Goal: Transaction & Acquisition: Book appointment/travel/reservation

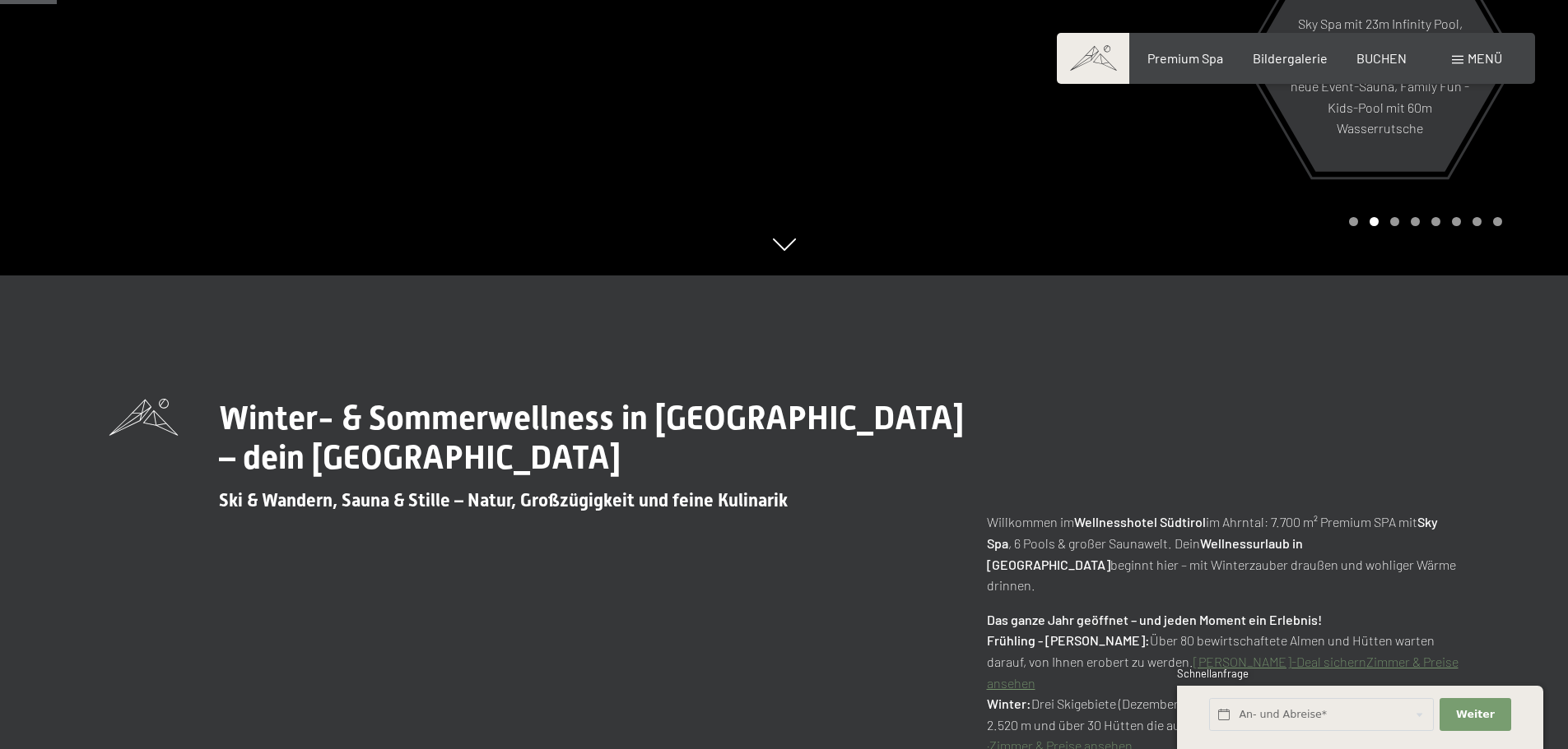
scroll to position [329, 0]
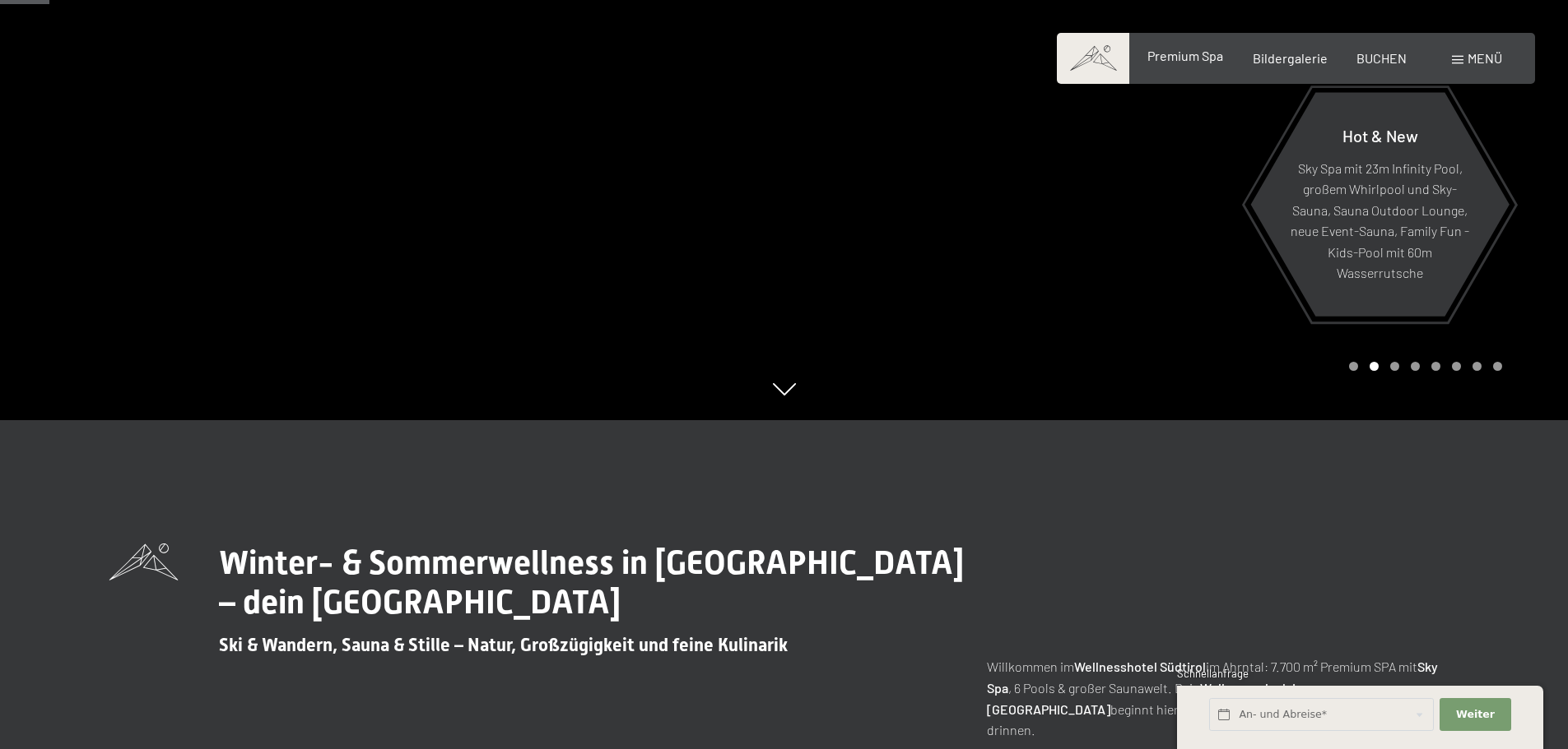
click at [1170, 55] on span "Premium Spa" at bounding box center [1185, 55] width 76 height 15
click at [1389, 55] on span "BUCHEN" at bounding box center [1381, 55] width 50 height 15
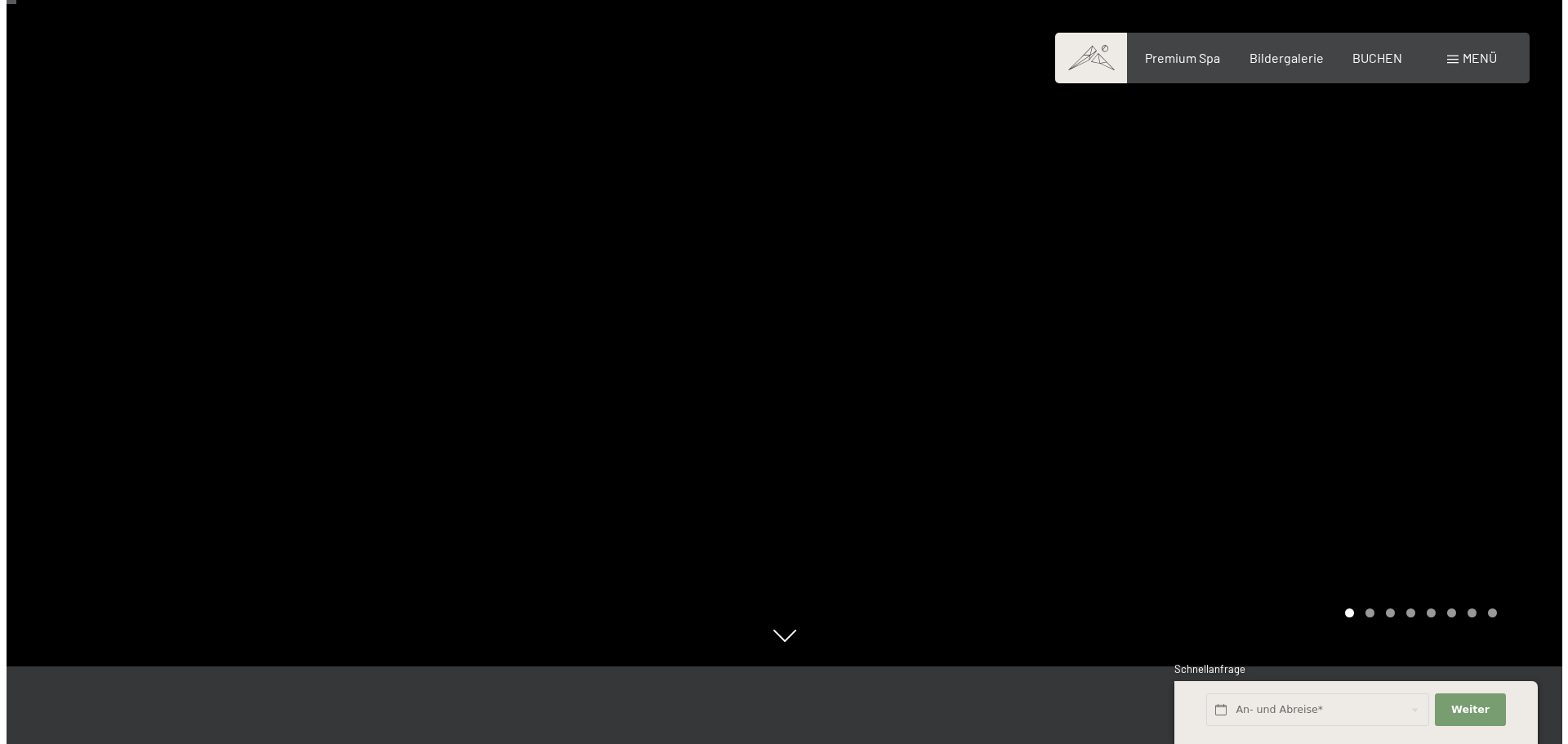
scroll to position [82, 0]
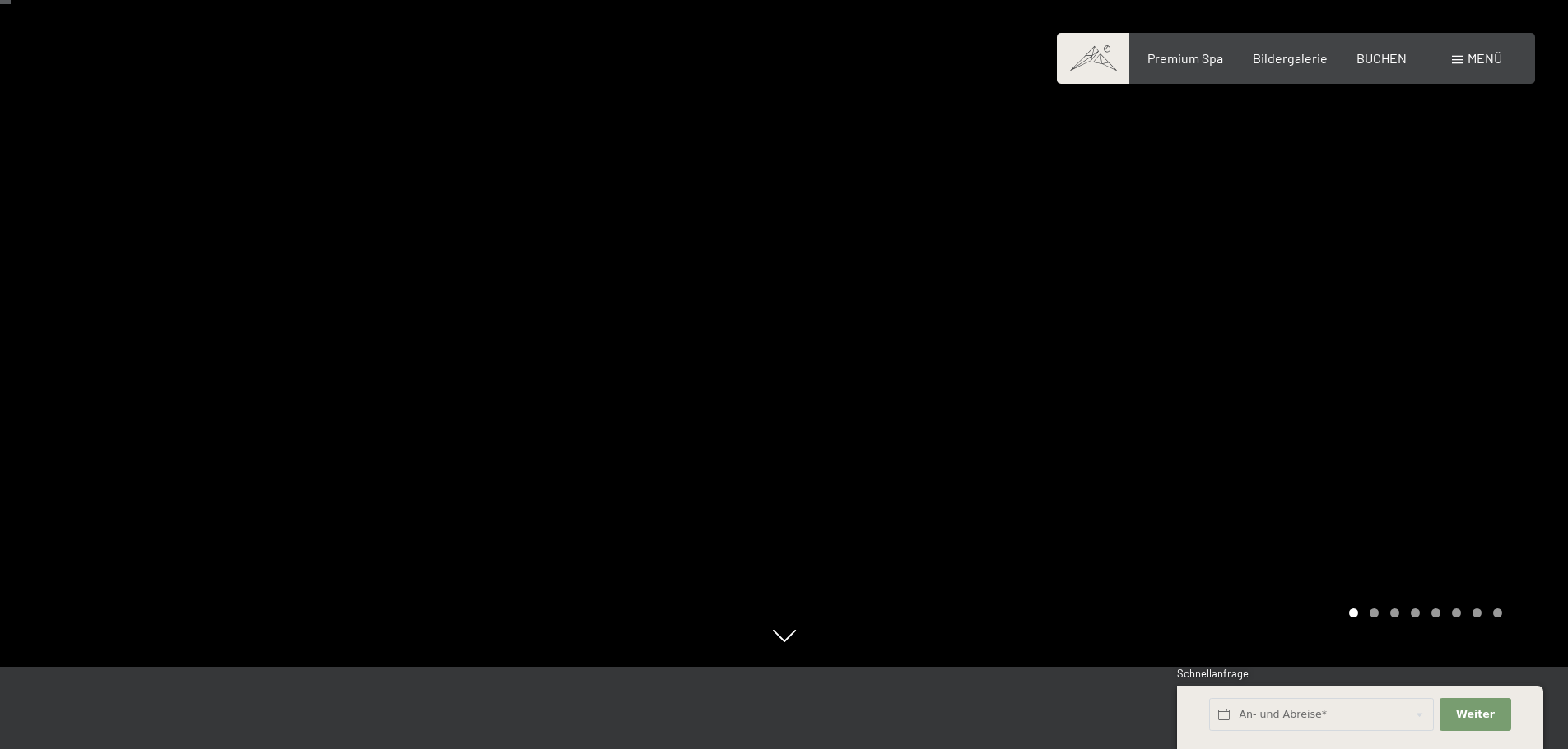
click at [1474, 57] on span "Menü" at bounding box center [1485, 58] width 34 height 15
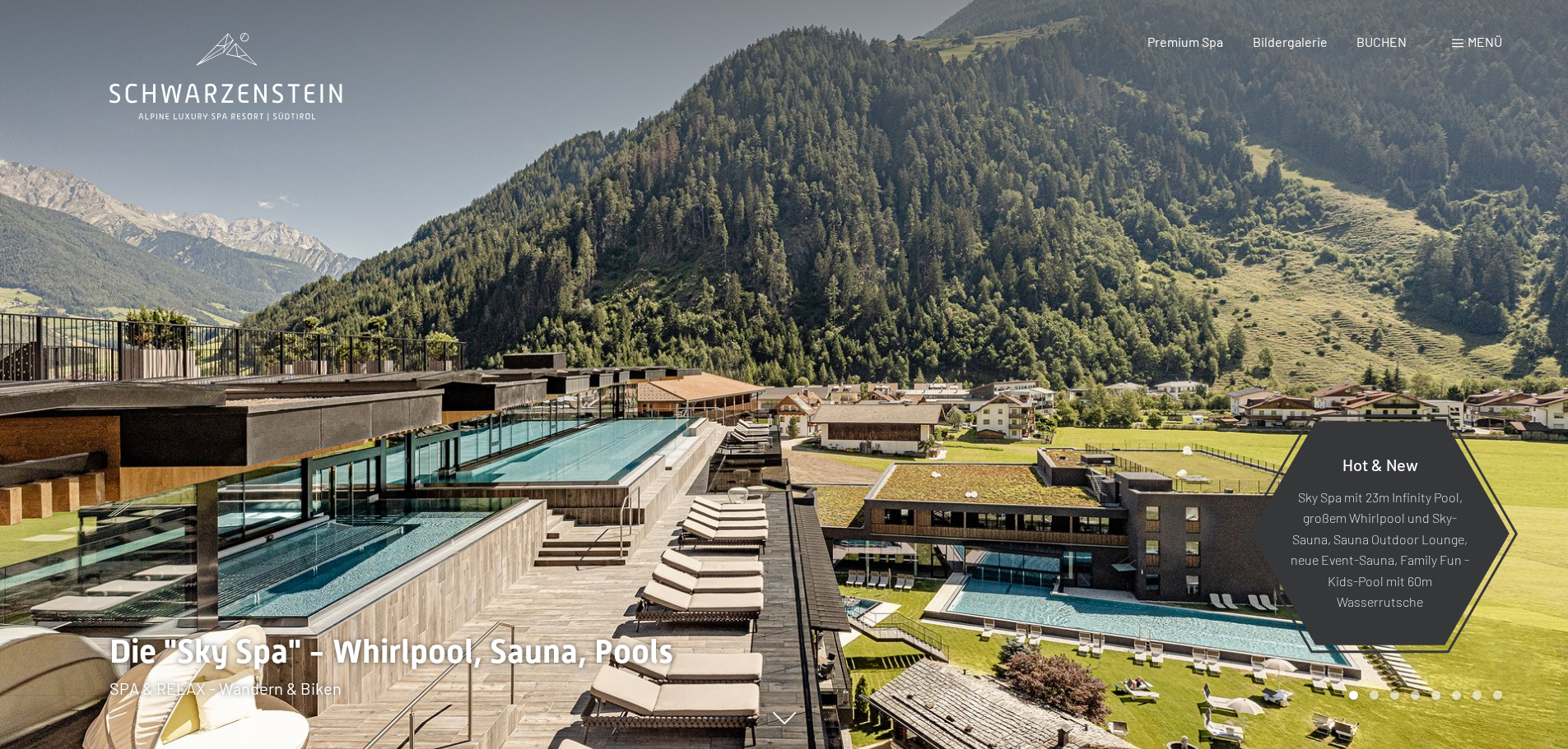
click at [1468, 35] on span "Menü" at bounding box center [1485, 42] width 34 height 15
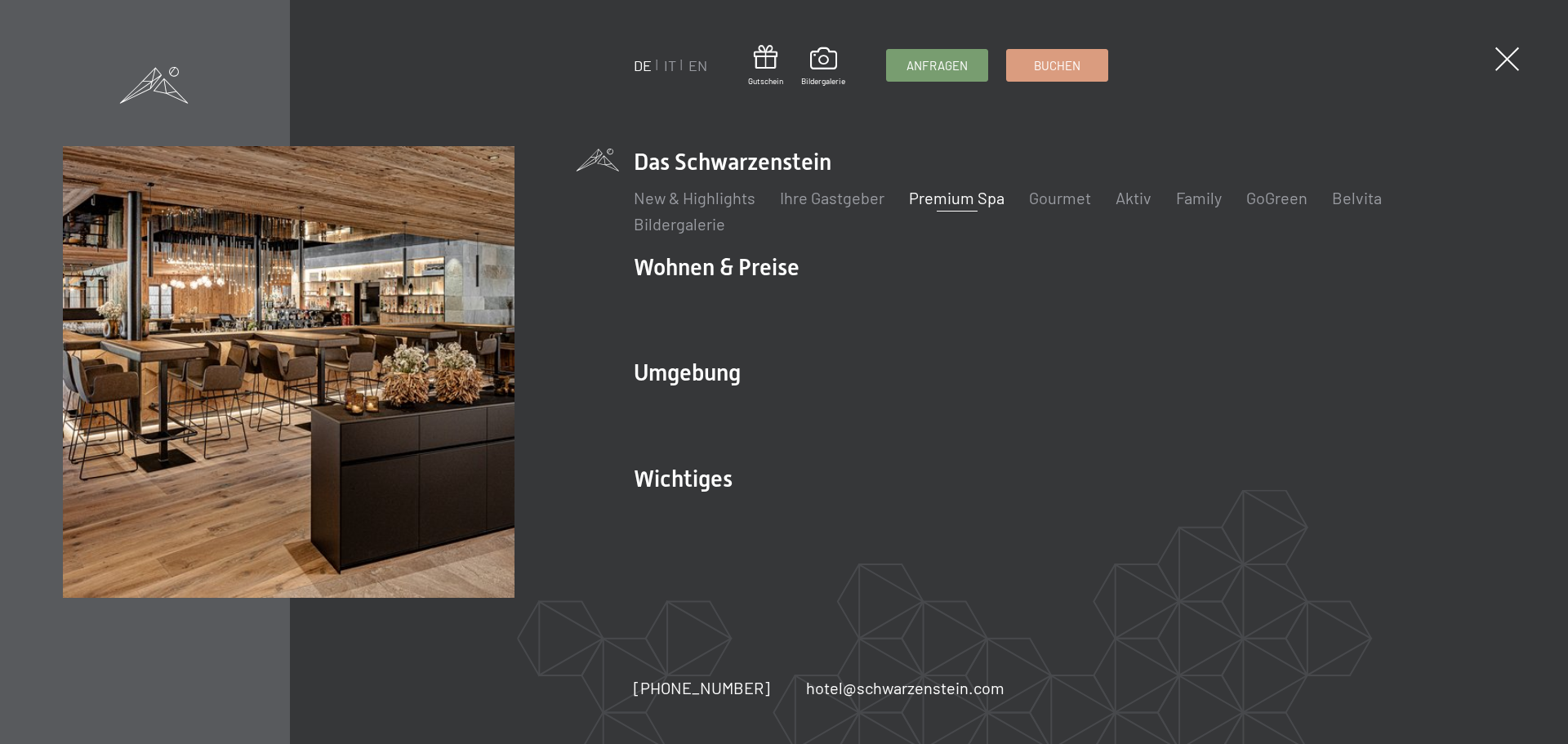
click at [932, 197] on link "Premium Spa" at bounding box center [956, 198] width 95 height 20
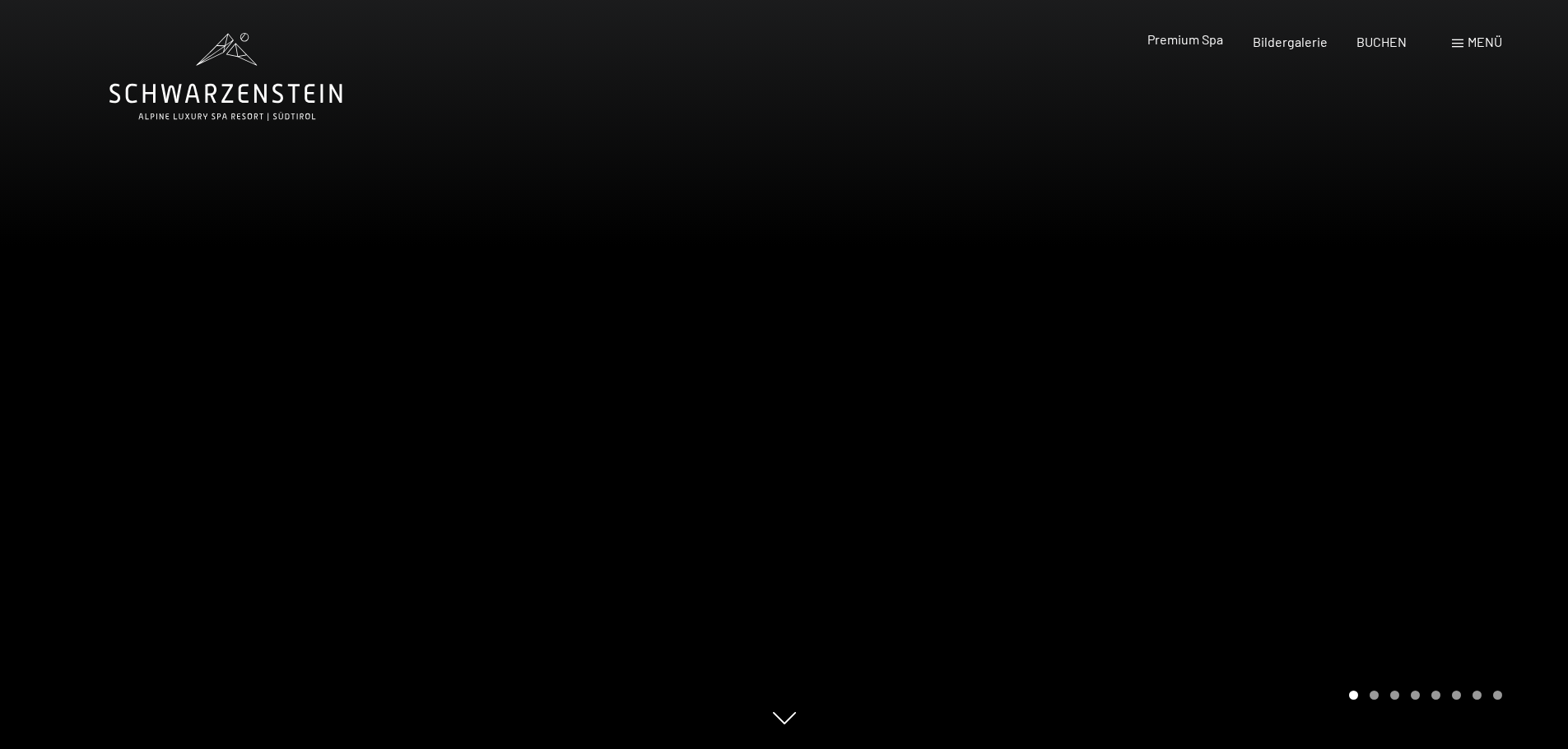
click at [1184, 44] on span "Premium Spa" at bounding box center [1185, 39] width 76 height 15
click at [1302, 45] on span "Bildergalerie" at bounding box center [1289, 39] width 75 height 15
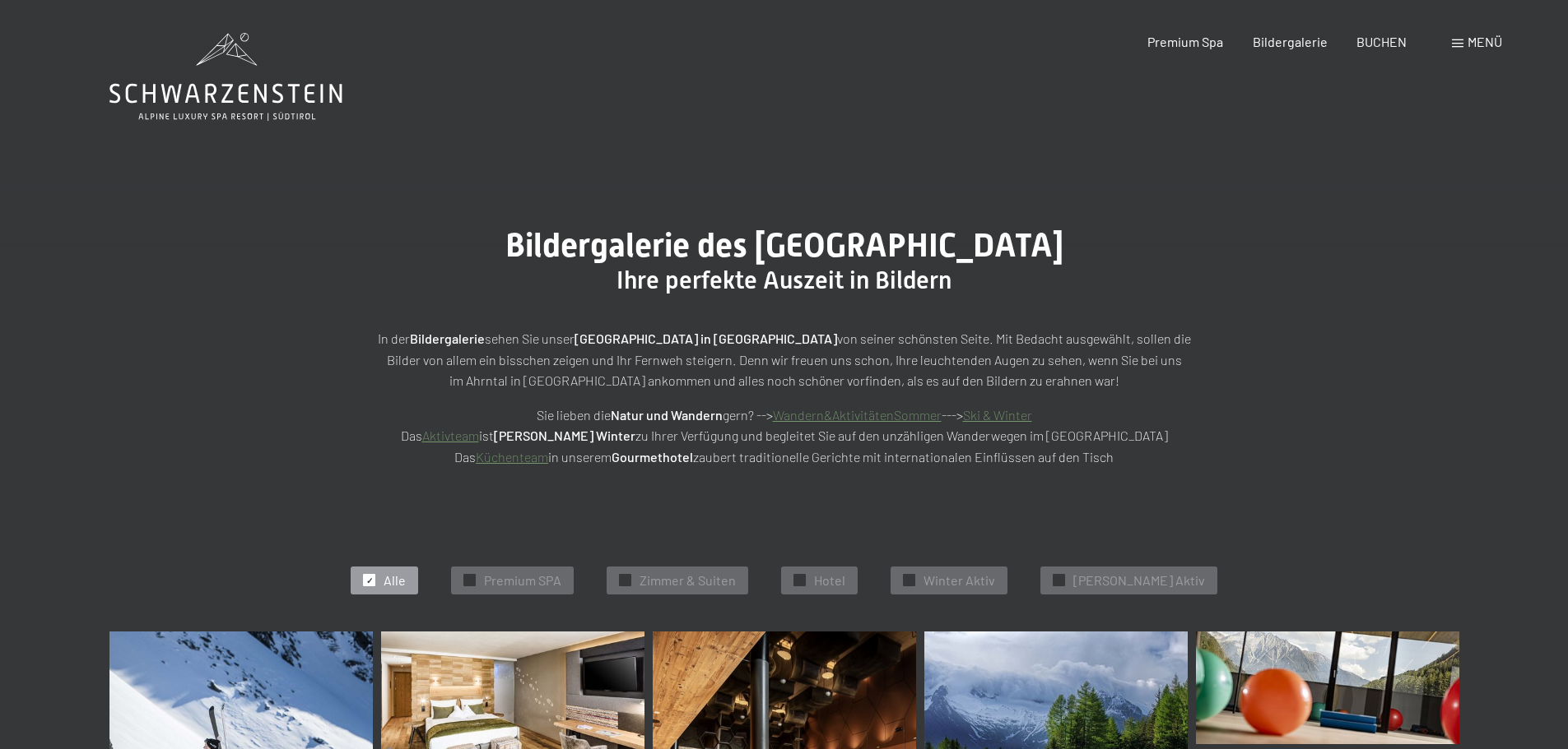
click at [1476, 40] on span "Menü" at bounding box center [1485, 42] width 34 height 15
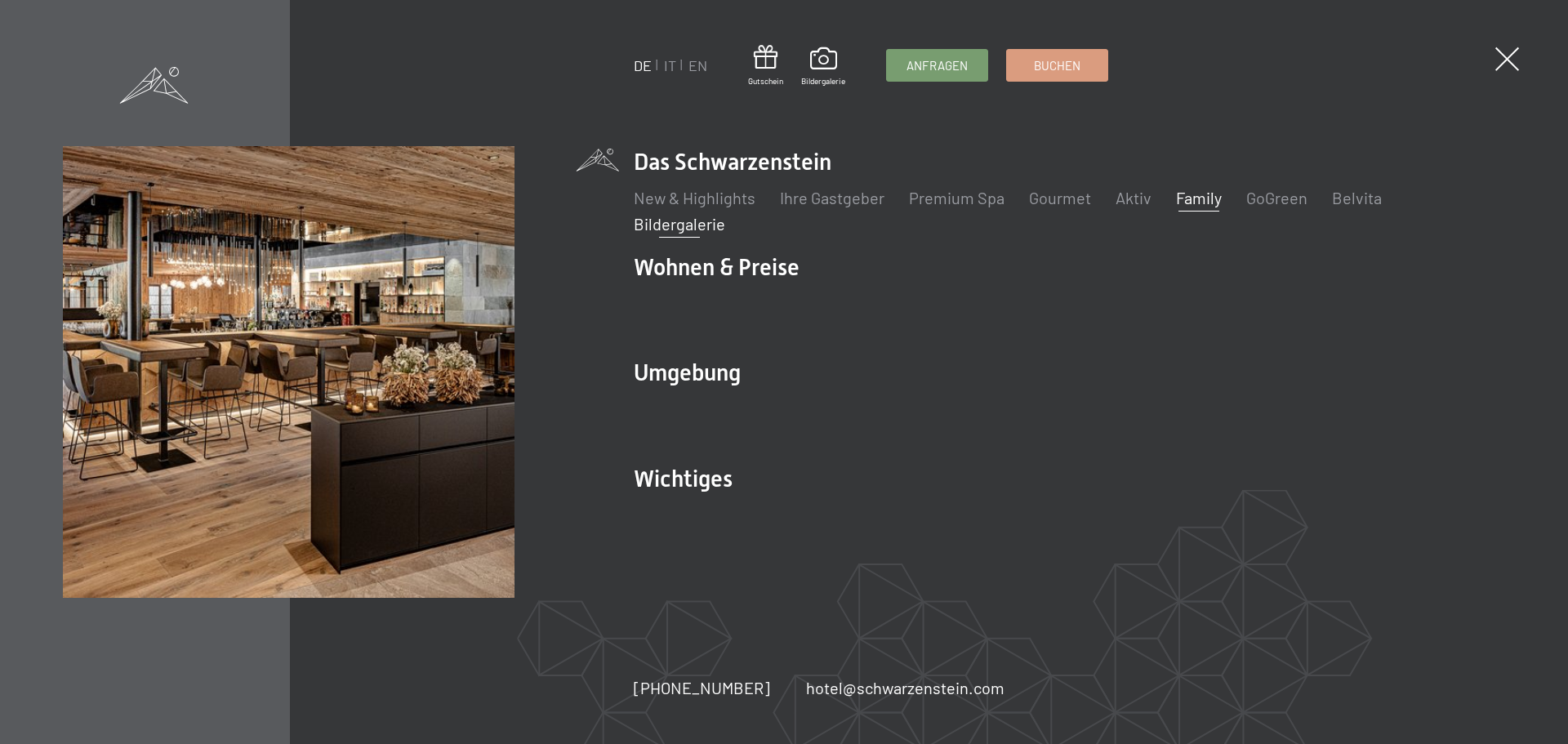
click at [1186, 195] on link "Family" at bounding box center [1198, 198] width 46 height 20
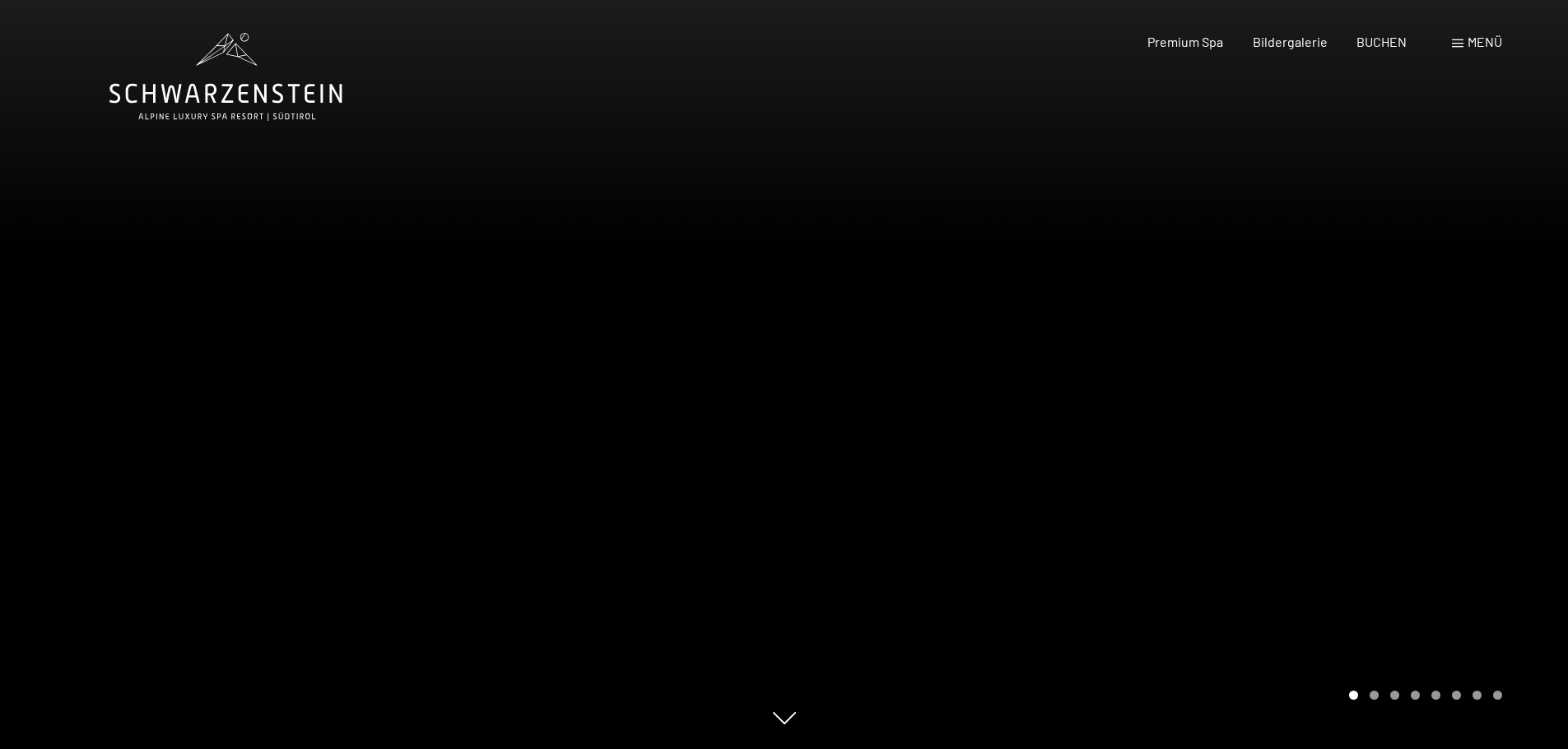
click at [1477, 39] on span "Menü" at bounding box center [1485, 42] width 34 height 15
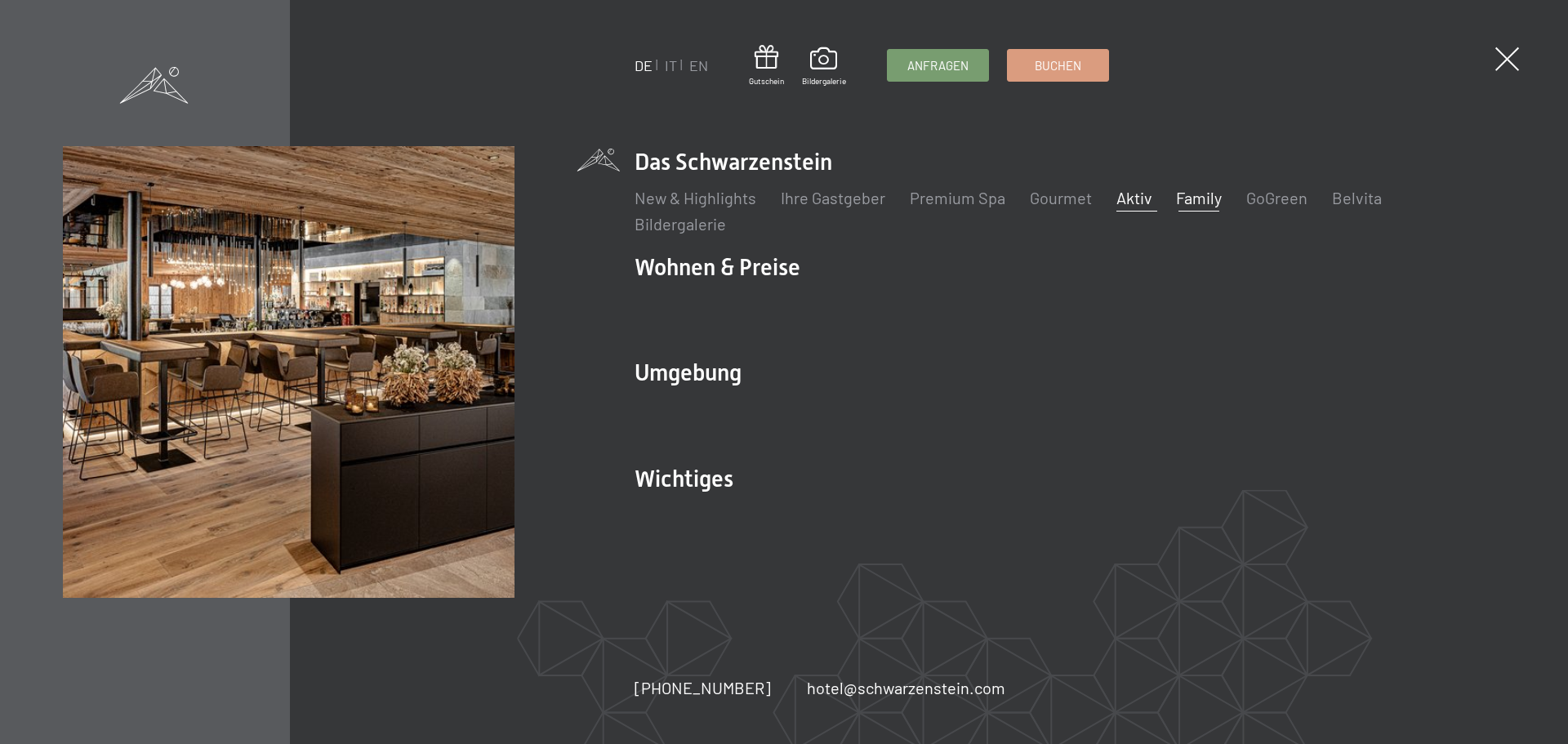
click at [1123, 197] on link "Aktiv" at bounding box center [1133, 198] width 36 height 20
